Goal: Task Accomplishment & Management: Manage account settings

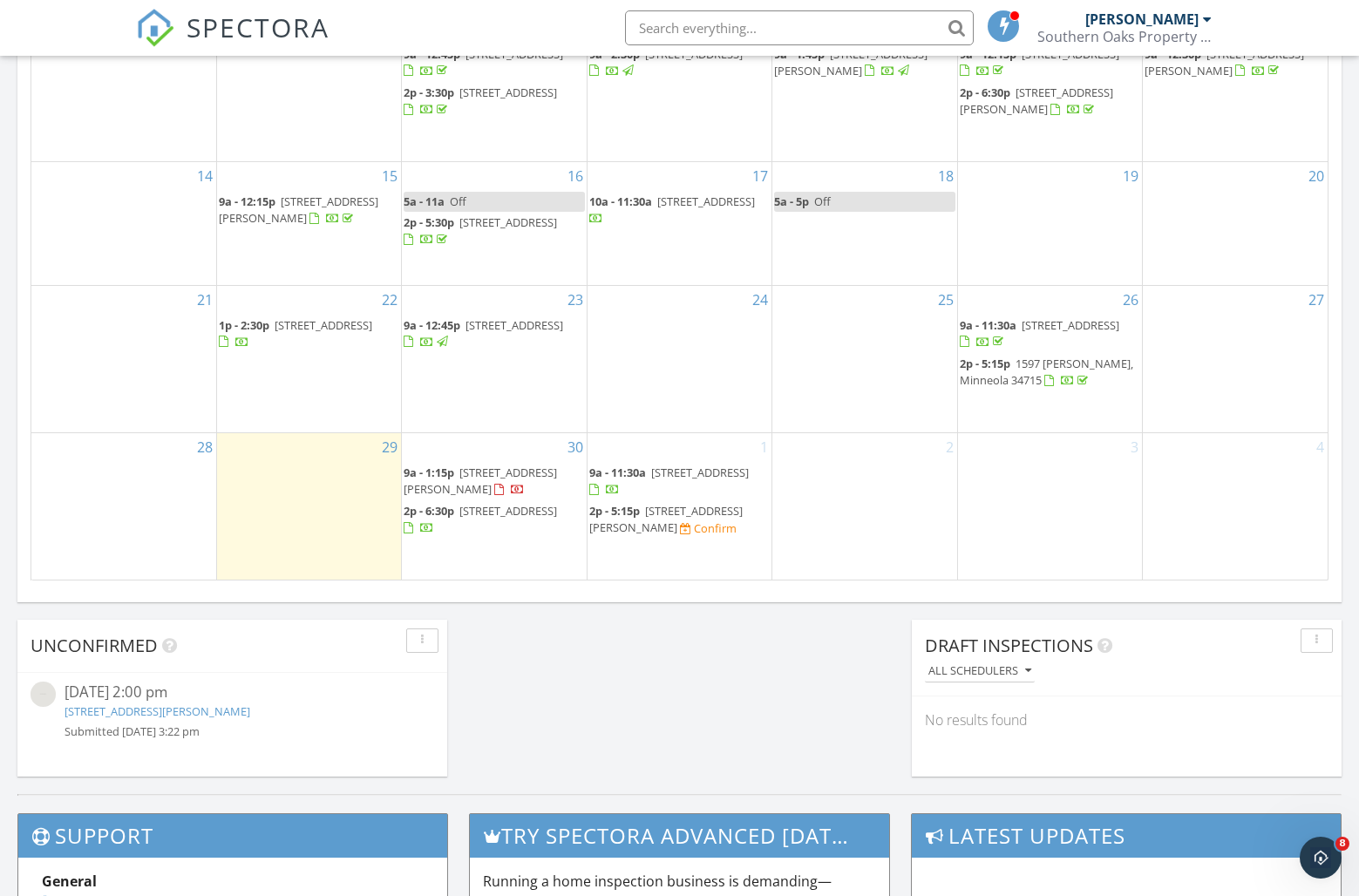
click at [687, 507] on span "1634 Skyline Hts Cir, Minneola 34715" at bounding box center [666, 518] width 153 height 32
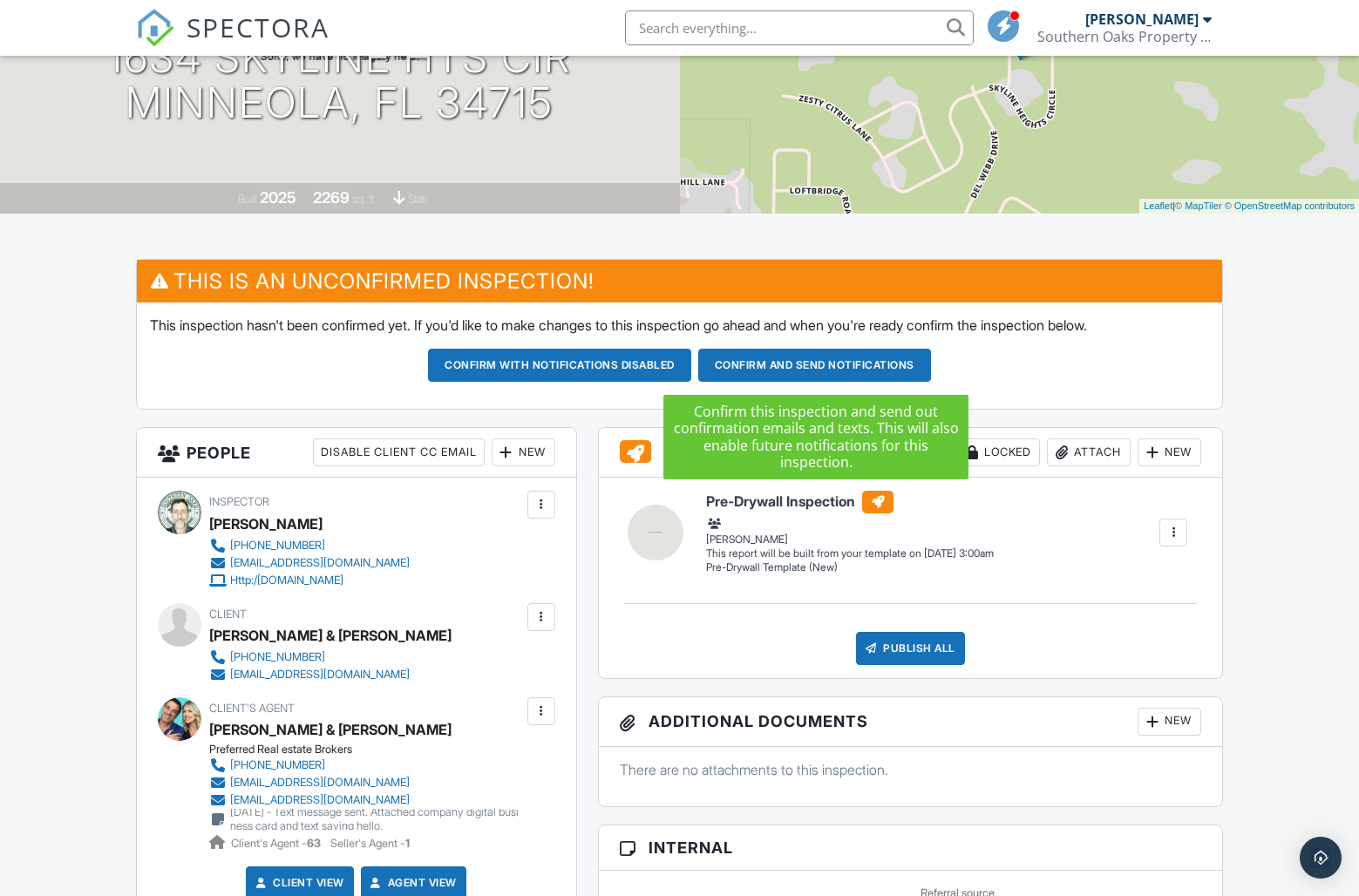
click at [808, 370] on button "Confirm and send notifications" at bounding box center [814, 365] width 233 height 33
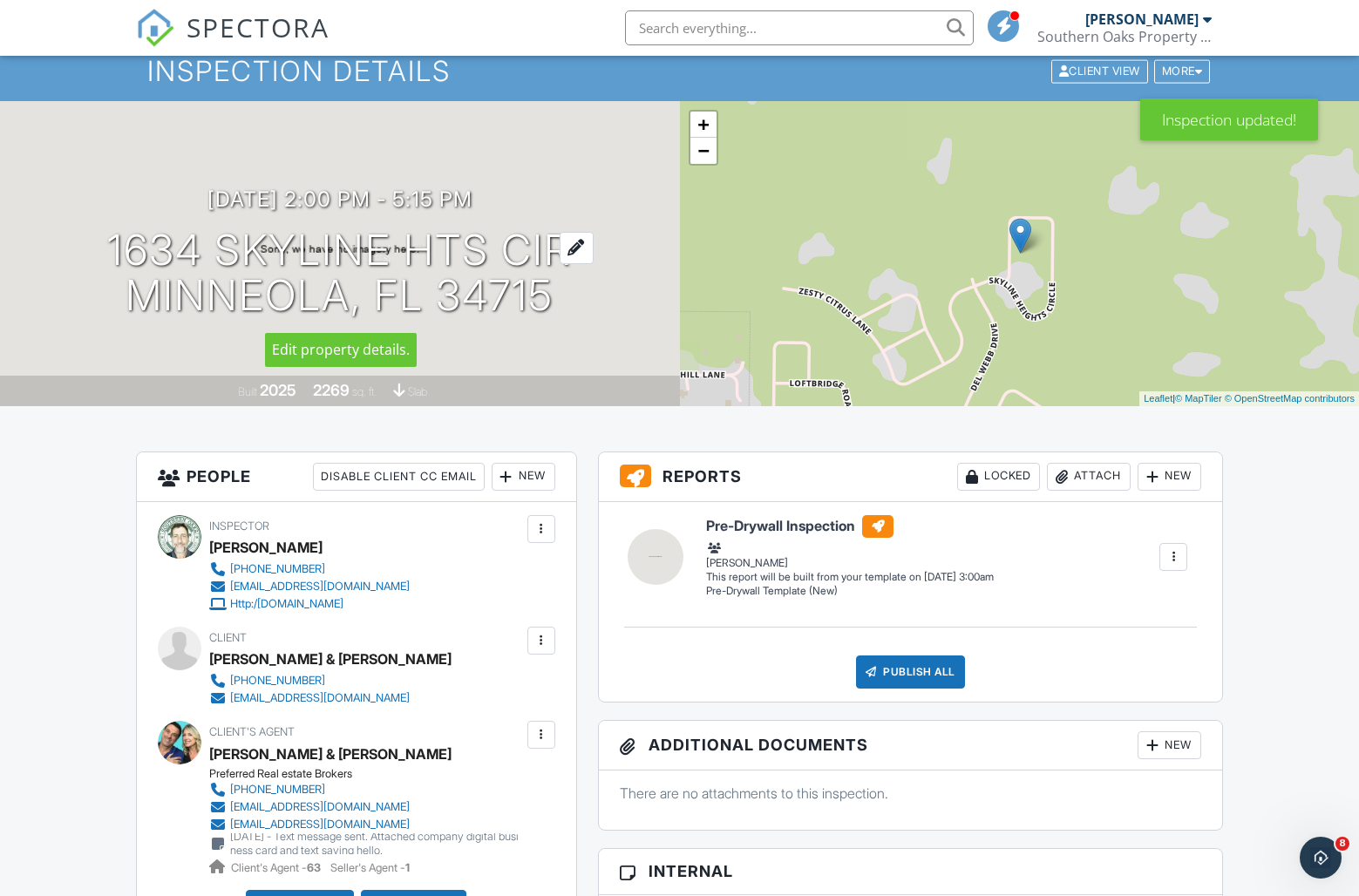
drag, startPoint x: 584, startPoint y: 304, endPoint x: 116, endPoint y: 257, distance: 470.4
click at [116, 257] on div "[DATE] 2:00 pm - 5:15 pm [STREET_ADDRESS] Minneola, FL 34715" at bounding box center [340, 253] width 680 height 132
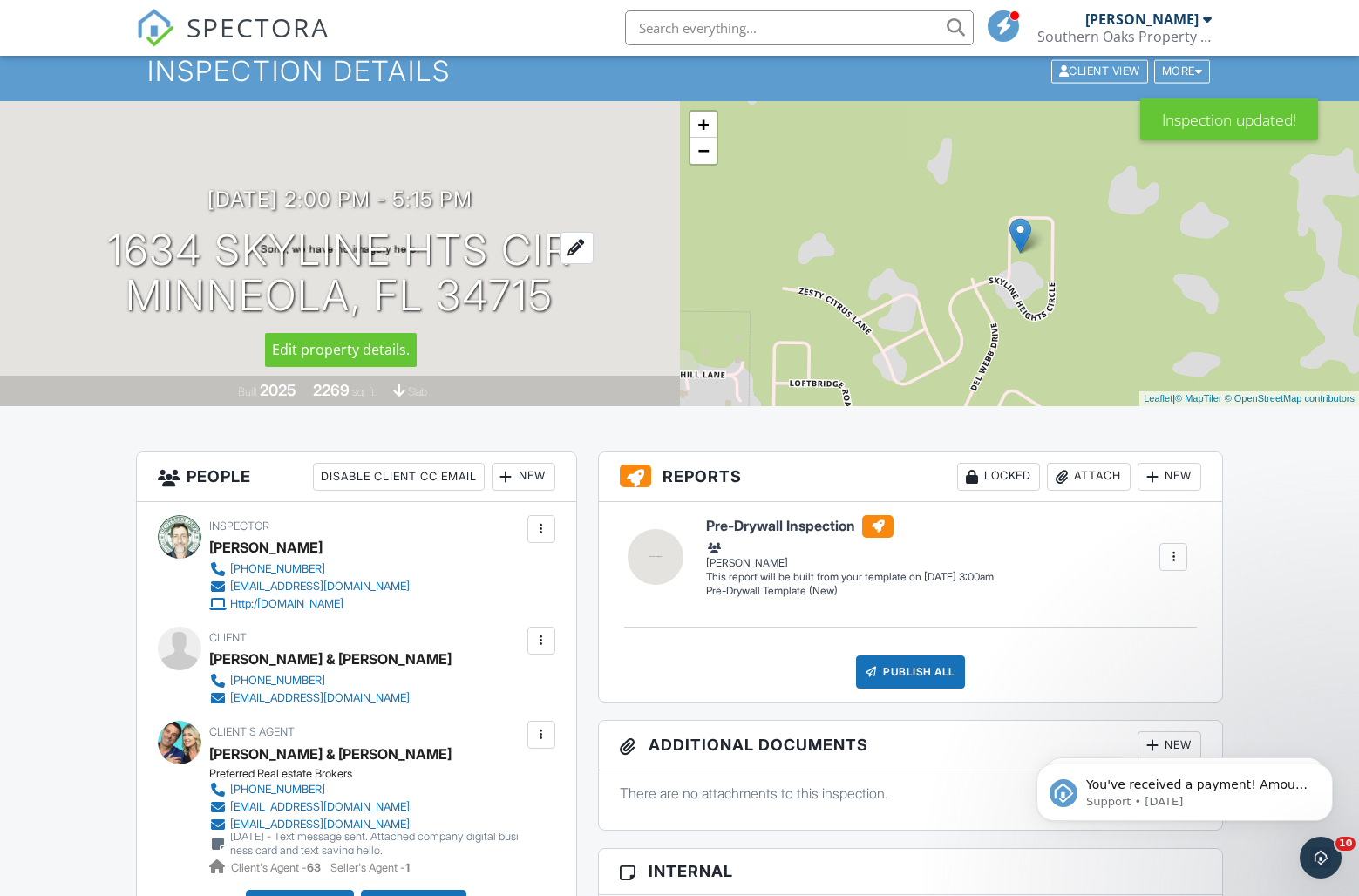
copy h1 "1634 Skyline Hts Cir Minneola, FL 34715"
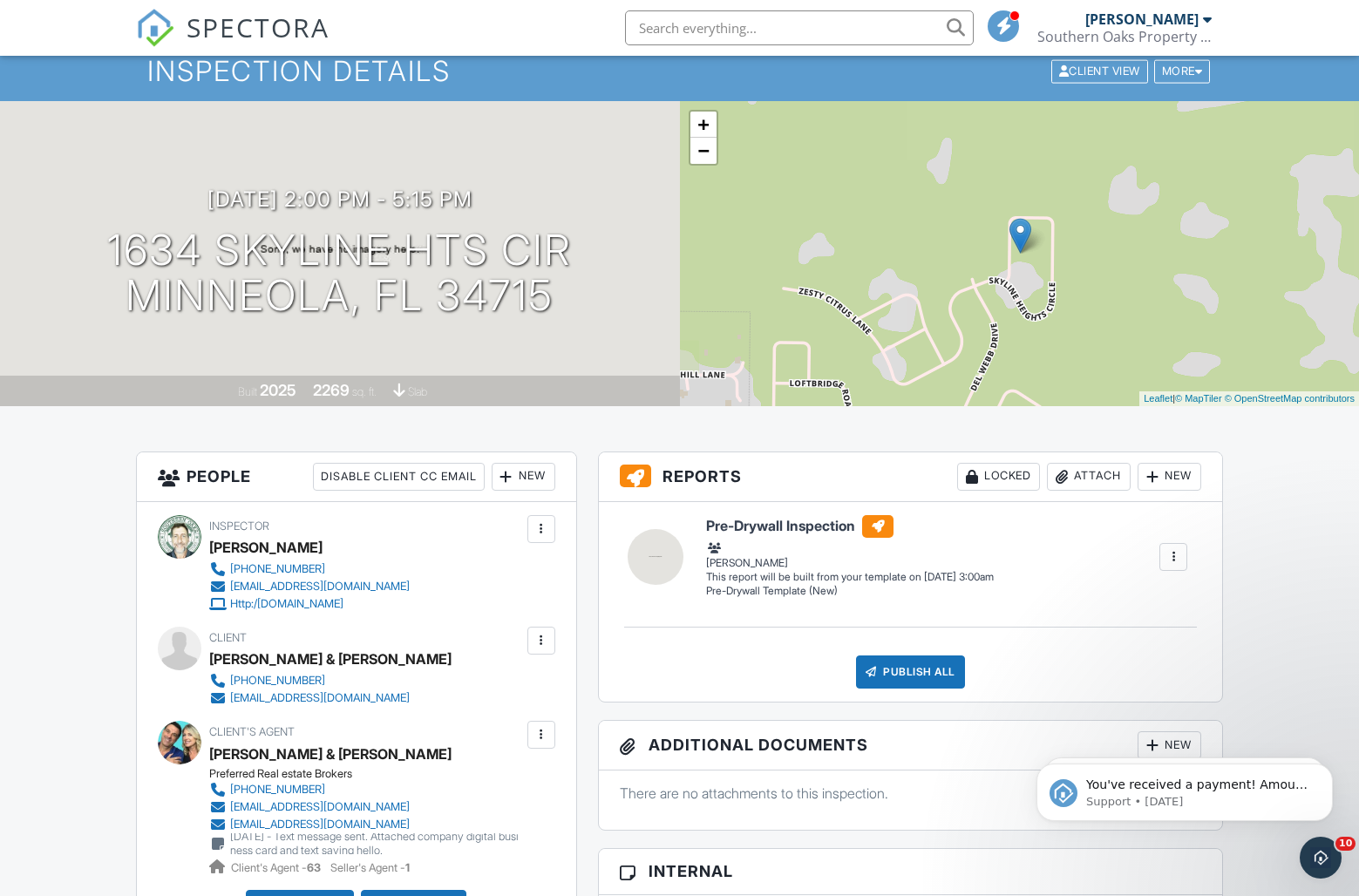
click at [622, 292] on div "10/01/2025 2:00 pm - 5:15 pm 1634 Skyline Hts Cir Minneola, FL 34715" at bounding box center [340, 253] width 680 height 132
